Goal: Find specific page/section: Find specific page/section

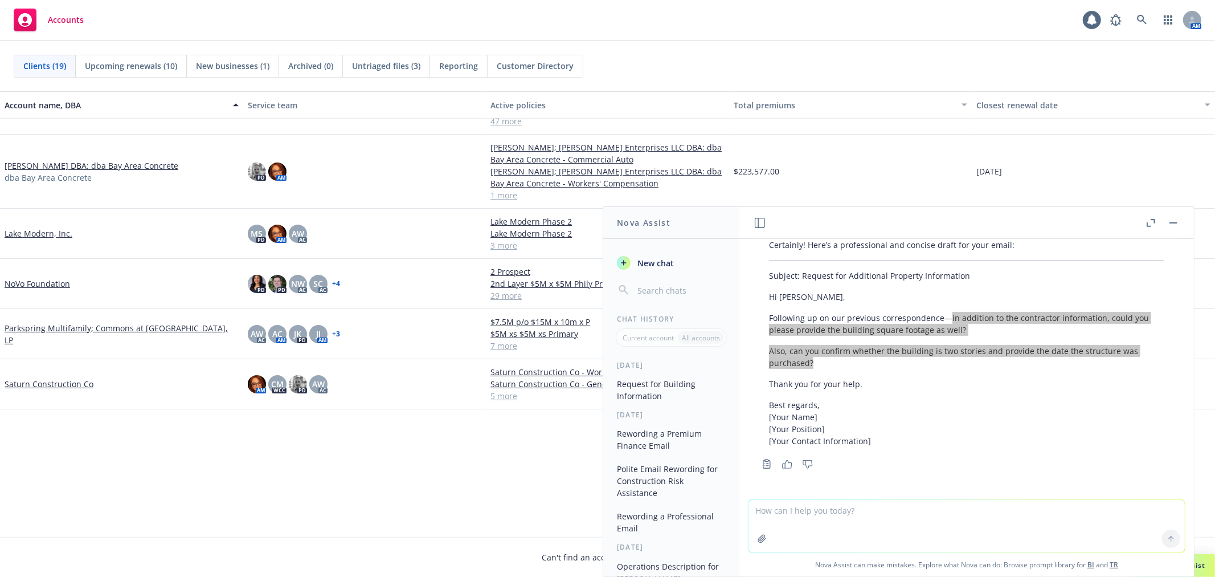
scroll to position [126, 0]
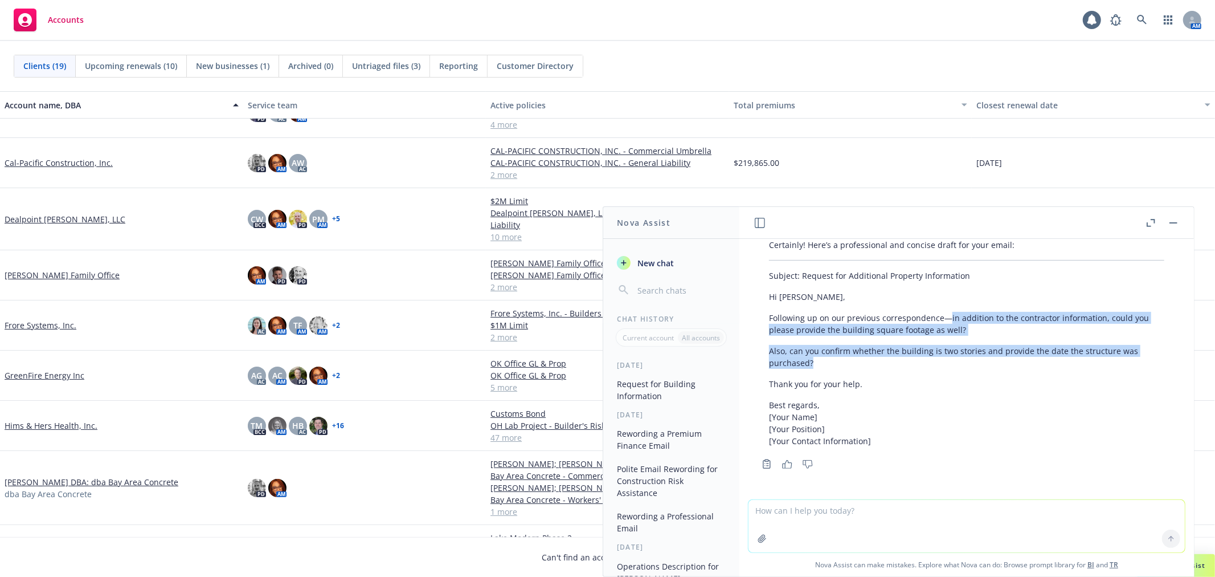
click at [43, 369] on link "GreenFire Energy Inc" at bounding box center [45, 375] width 80 height 12
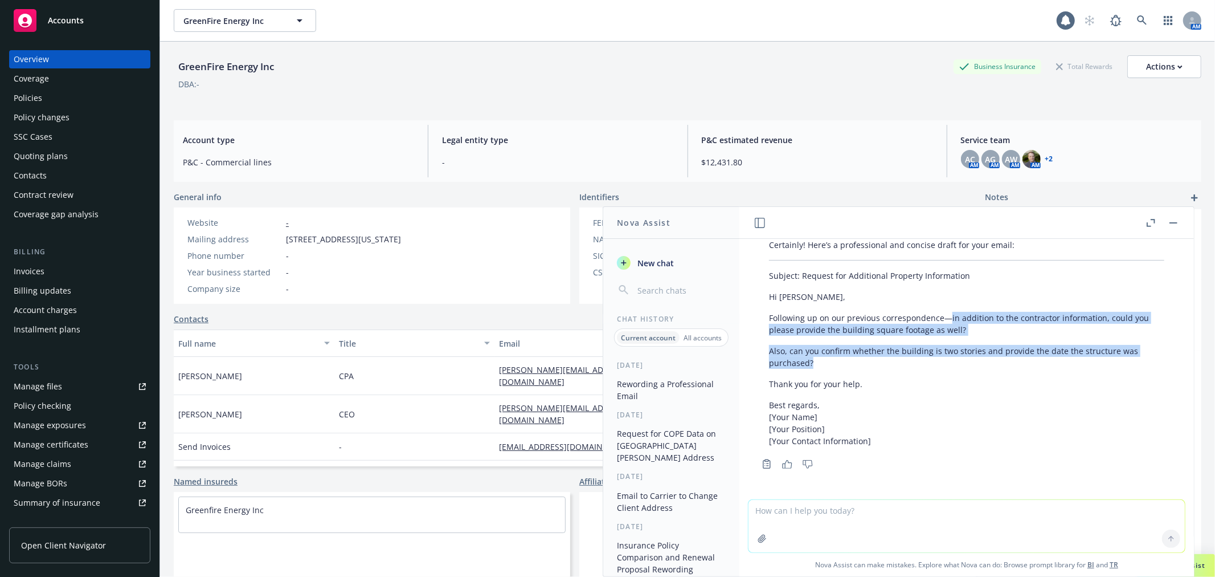
click at [1174, 222] on rect "button" at bounding box center [1174, 222] width 8 height 1
